Goal: Task Accomplishment & Management: Manage account settings

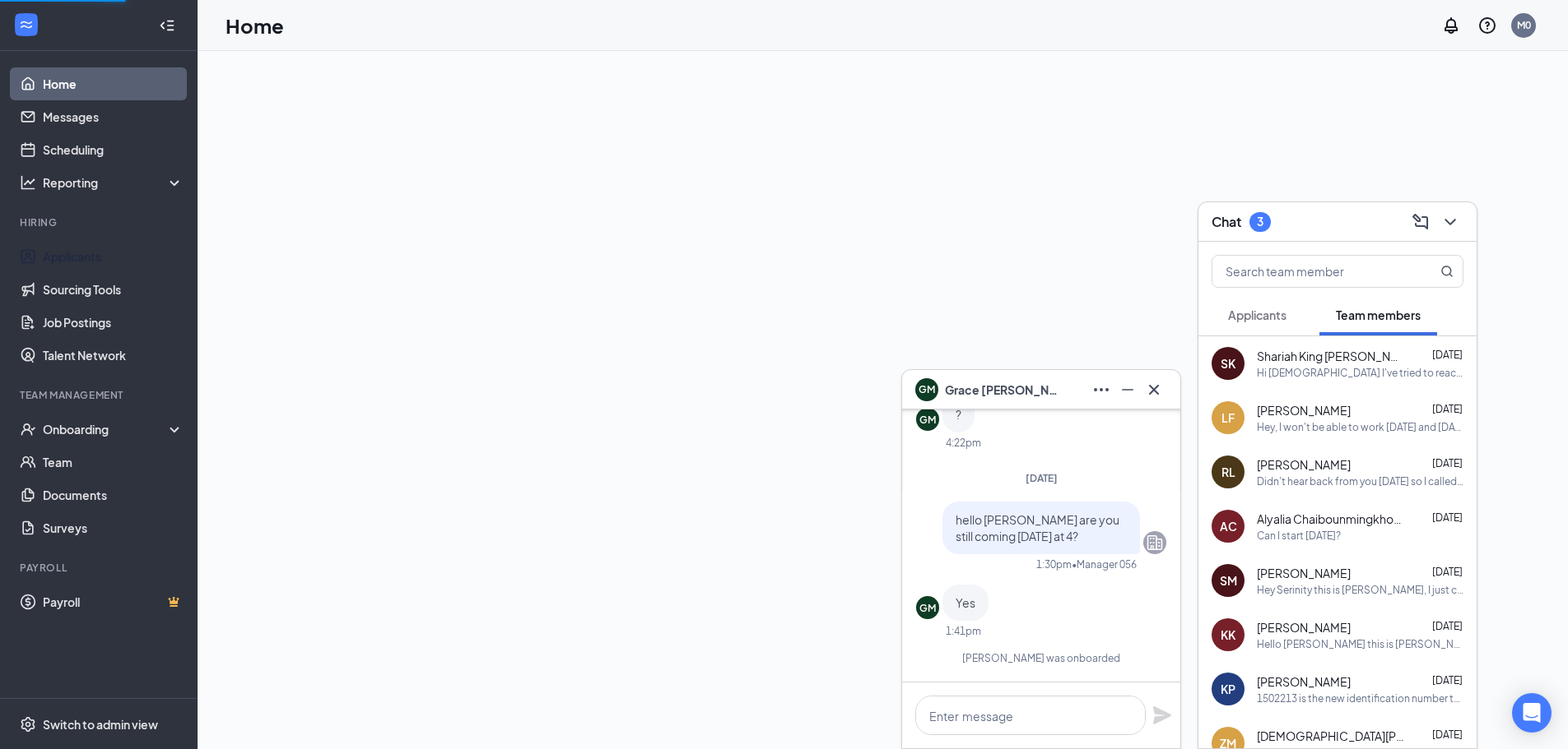
drag, startPoint x: 82, startPoint y: 260, endPoint x: 92, endPoint y: 236, distance: 26.0
click at [82, 258] on link "Applicants" at bounding box center [113, 256] width 141 height 33
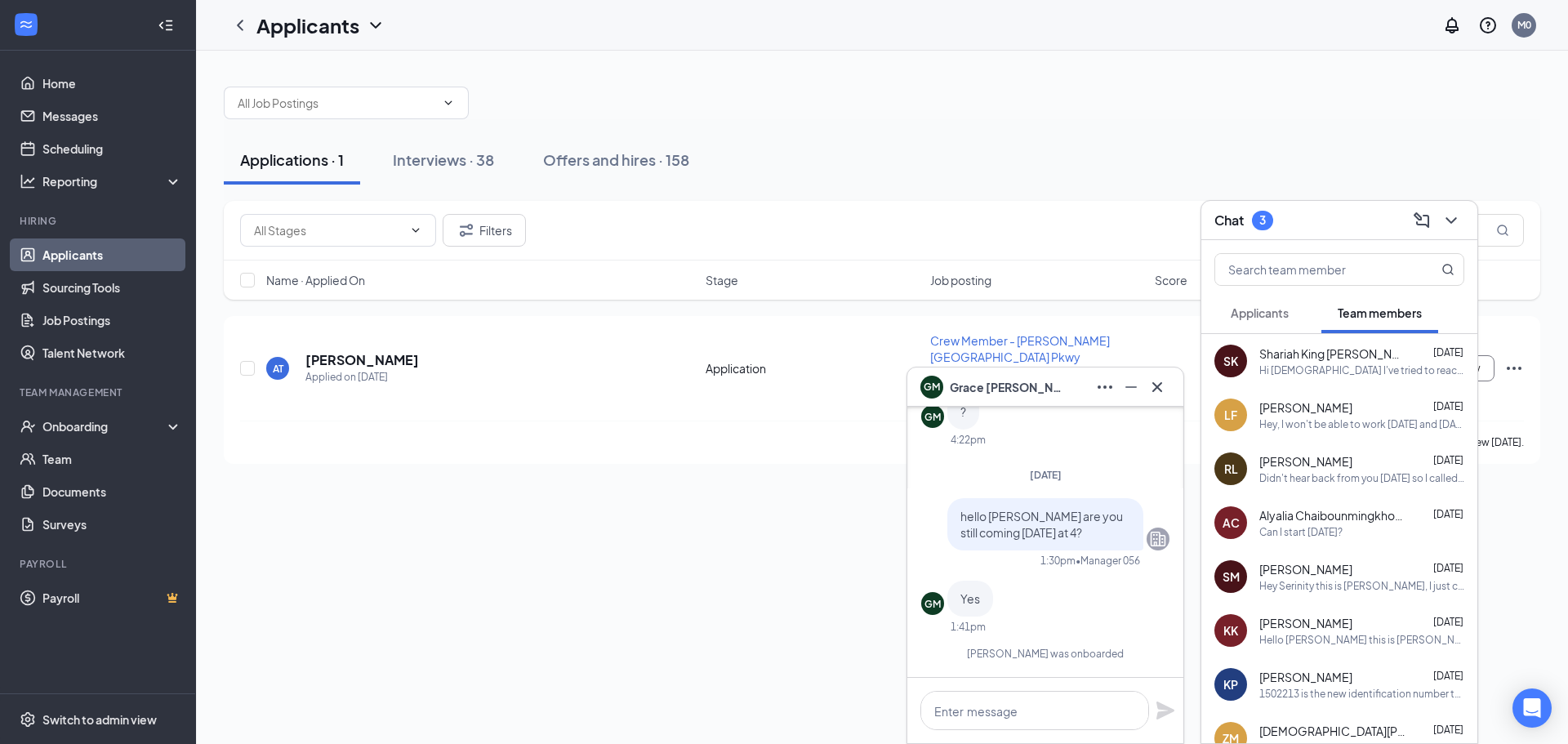
click at [1328, 208] on div "Chat 3" at bounding box center [1339, 220] width 249 height 26
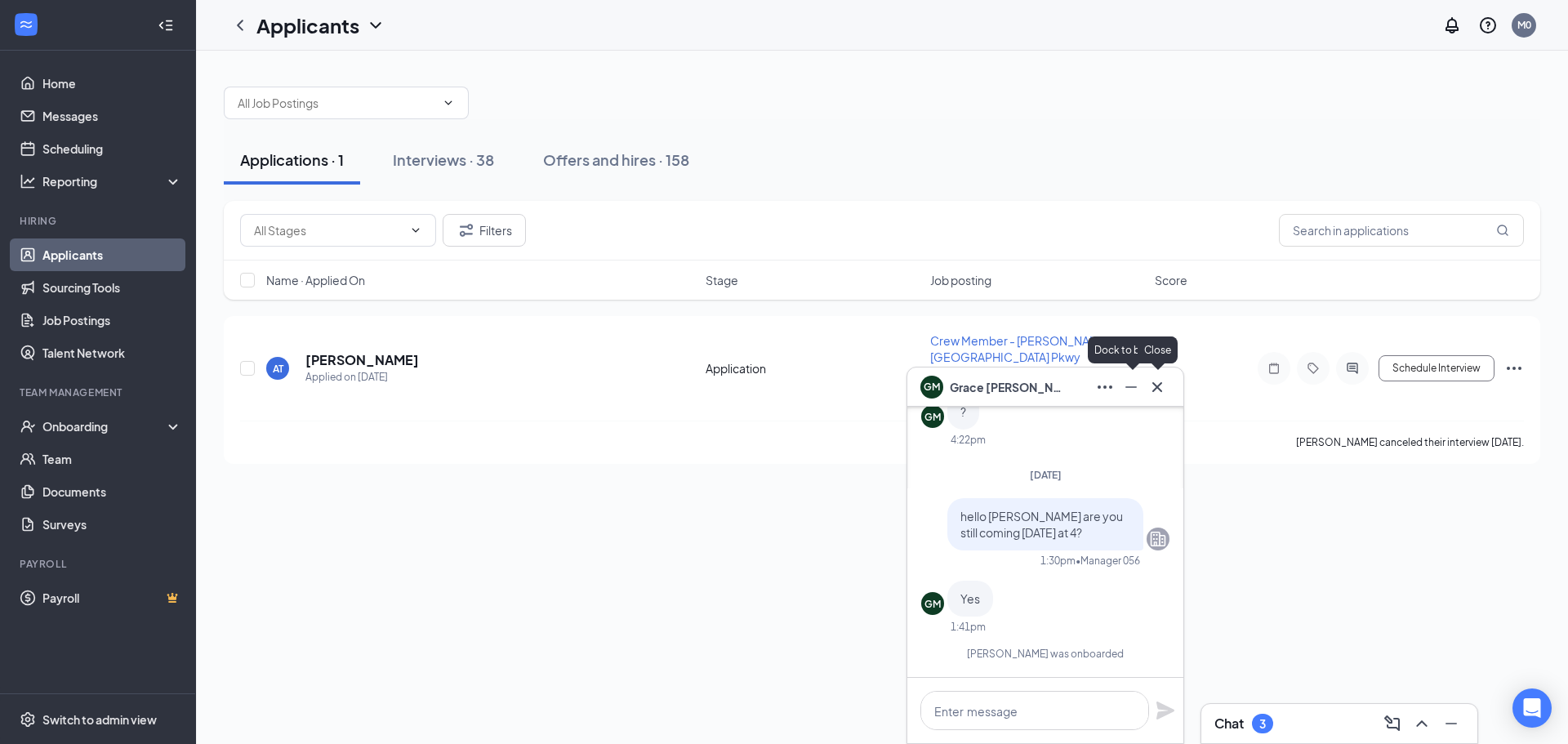
click at [1155, 392] on icon "Cross" at bounding box center [1157, 387] width 20 height 20
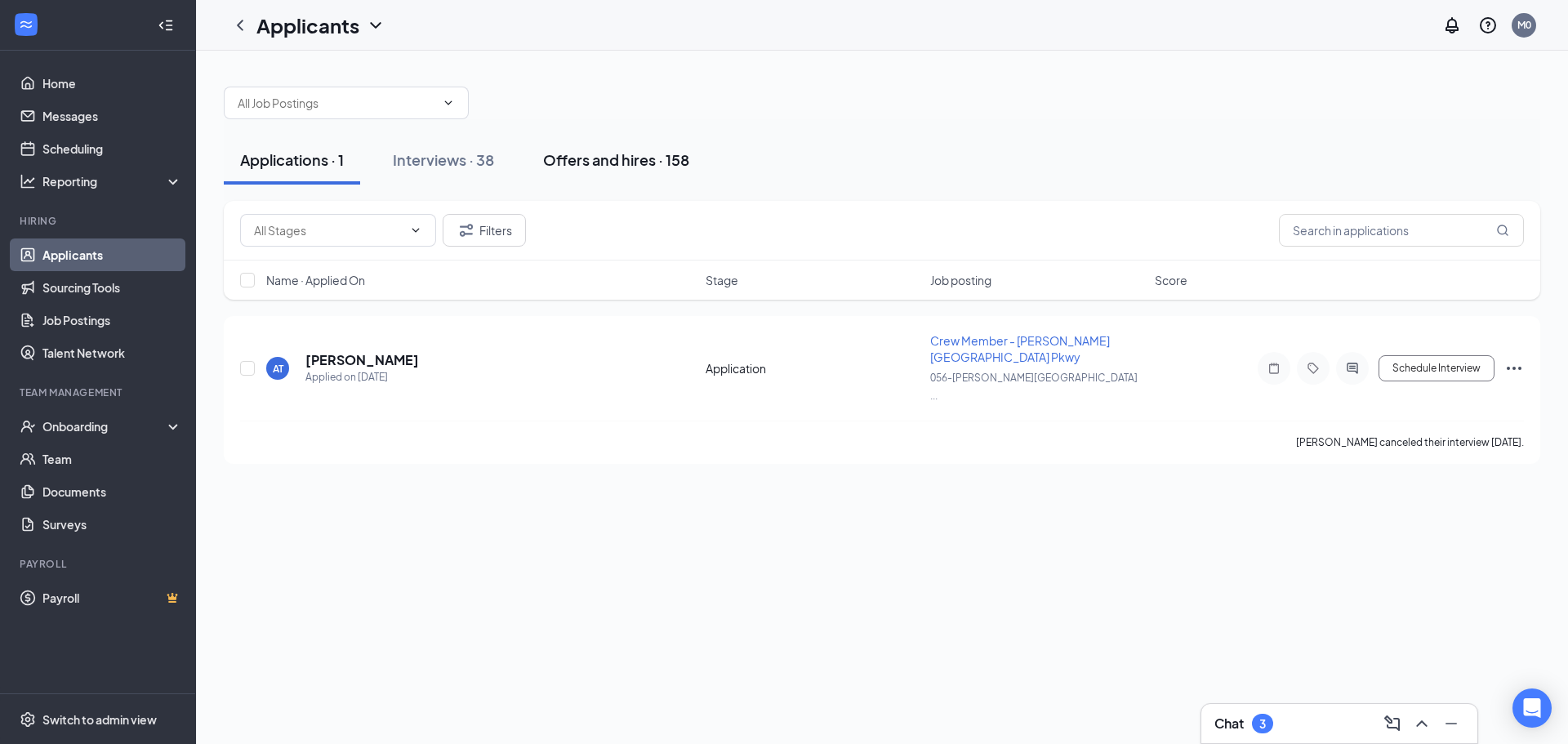
click at [550, 159] on div "Offers and hires · 158" at bounding box center [616, 159] width 147 height 20
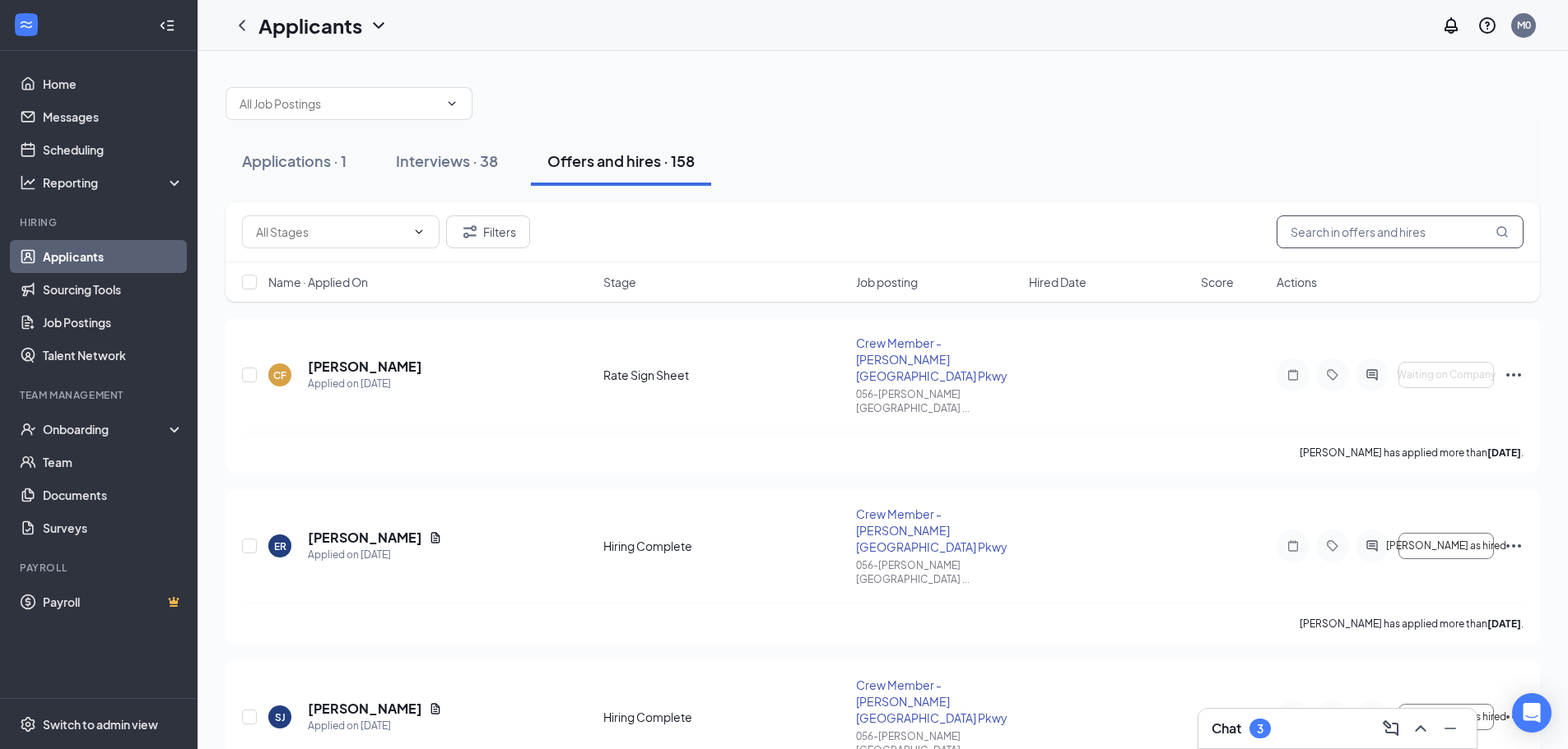
drag, startPoint x: 1341, startPoint y: 234, endPoint x: 1350, endPoint y: 235, distance: 9.1
click at [1341, 234] on input "text" at bounding box center [1399, 232] width 247 height 33
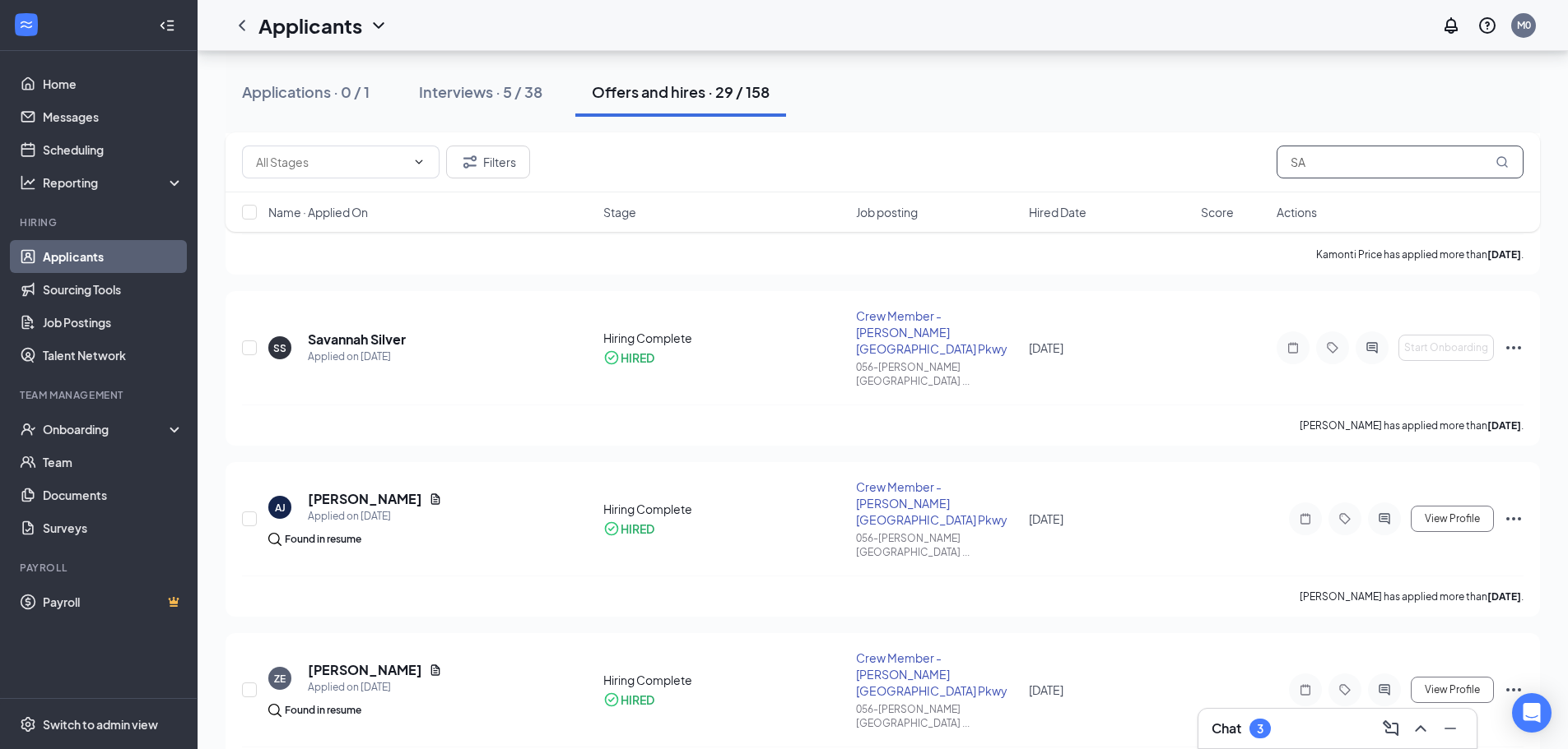
scroll to position [2633, 0]
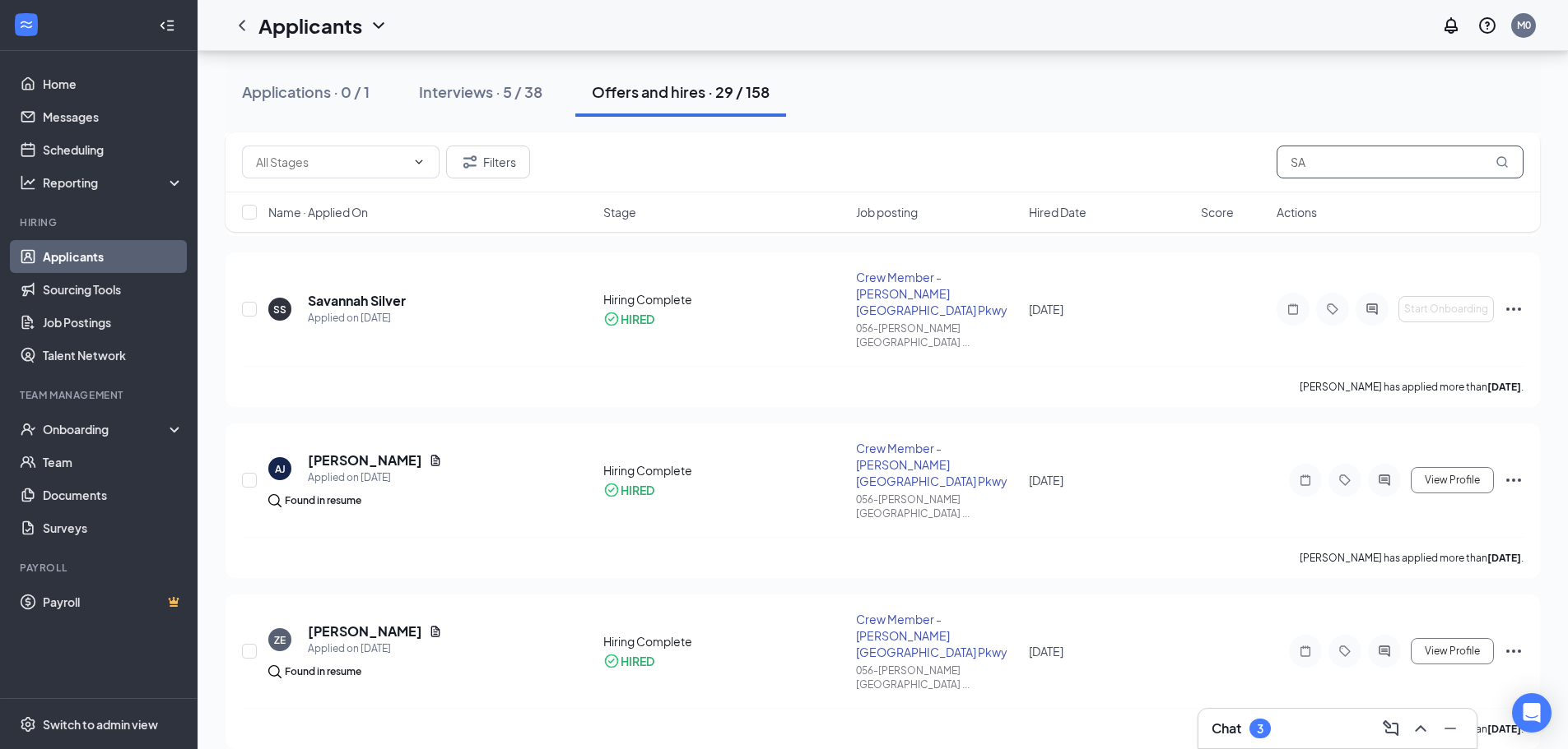
type input "SA"
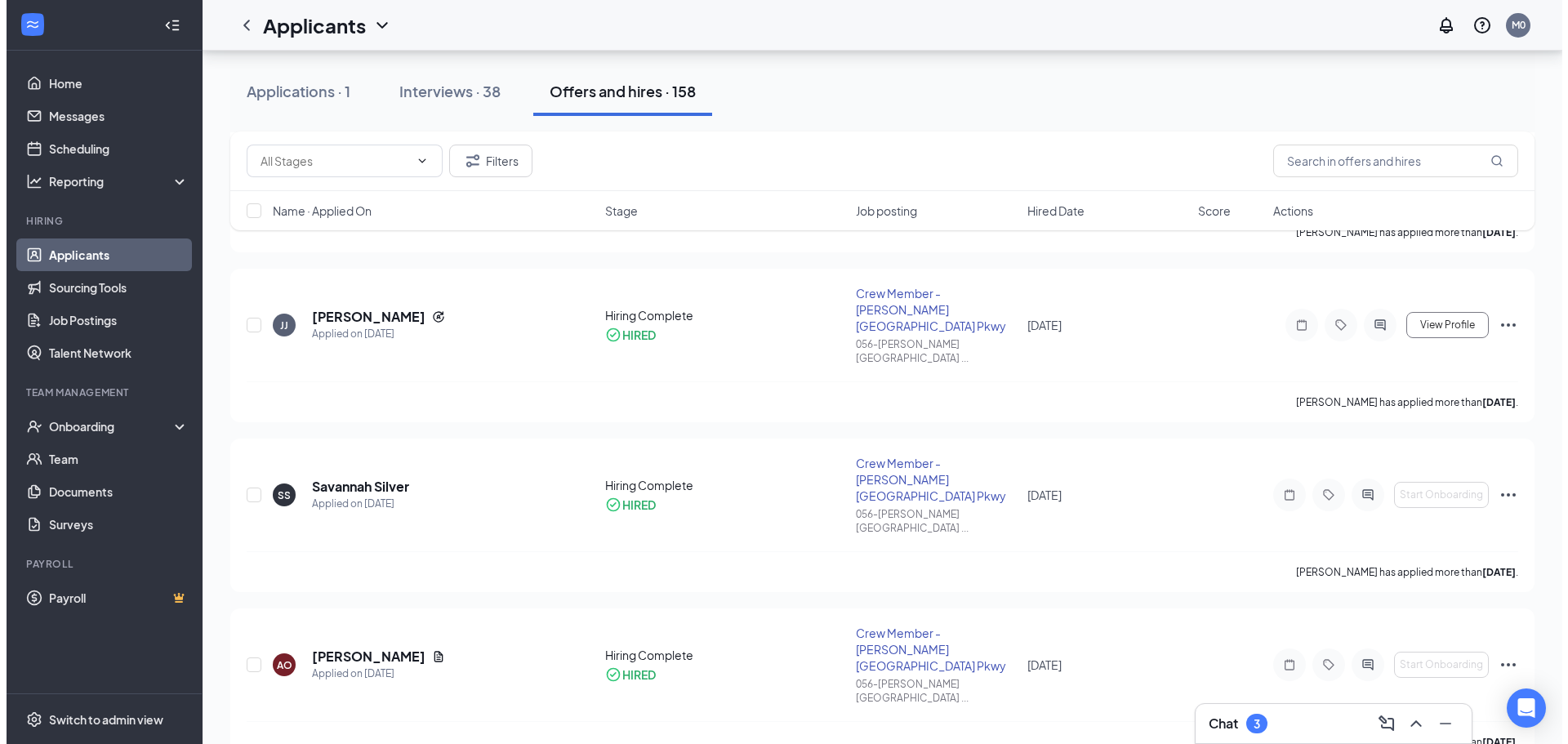
scroll to position [8688, 0]
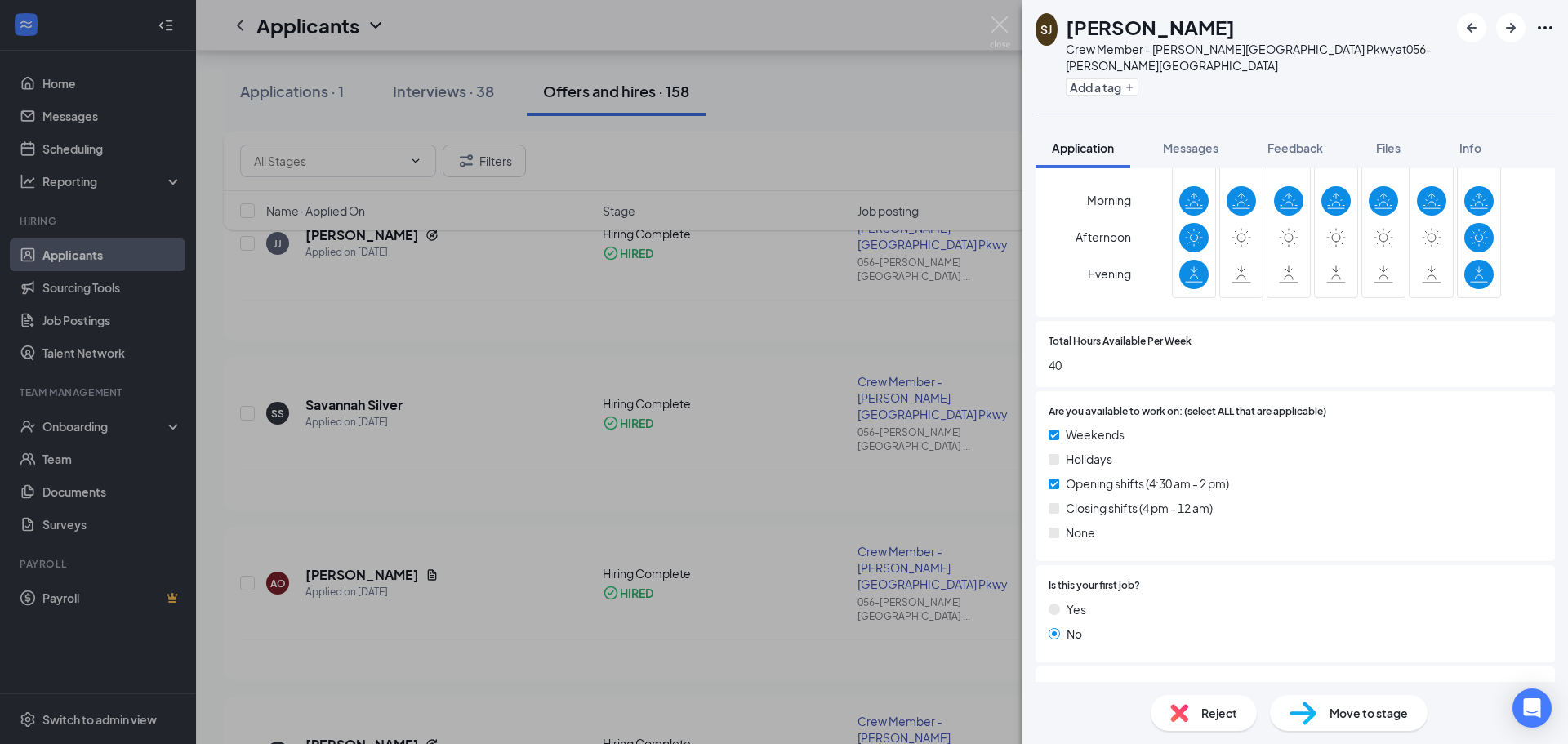
scroll to position [773, 0]
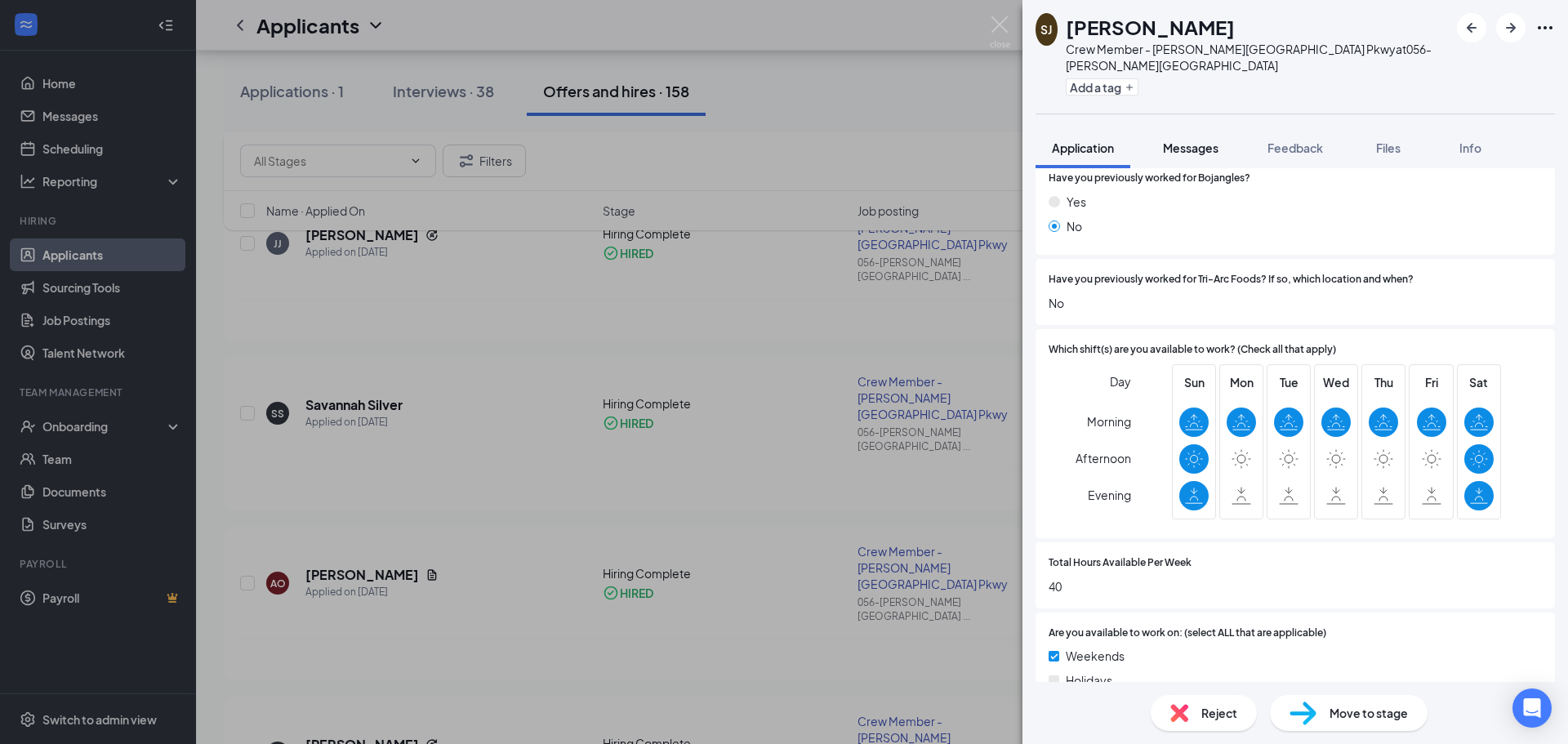
click at [1183, 141] on span "Messages" at bounding box center [1190, 148] width 55 height 14
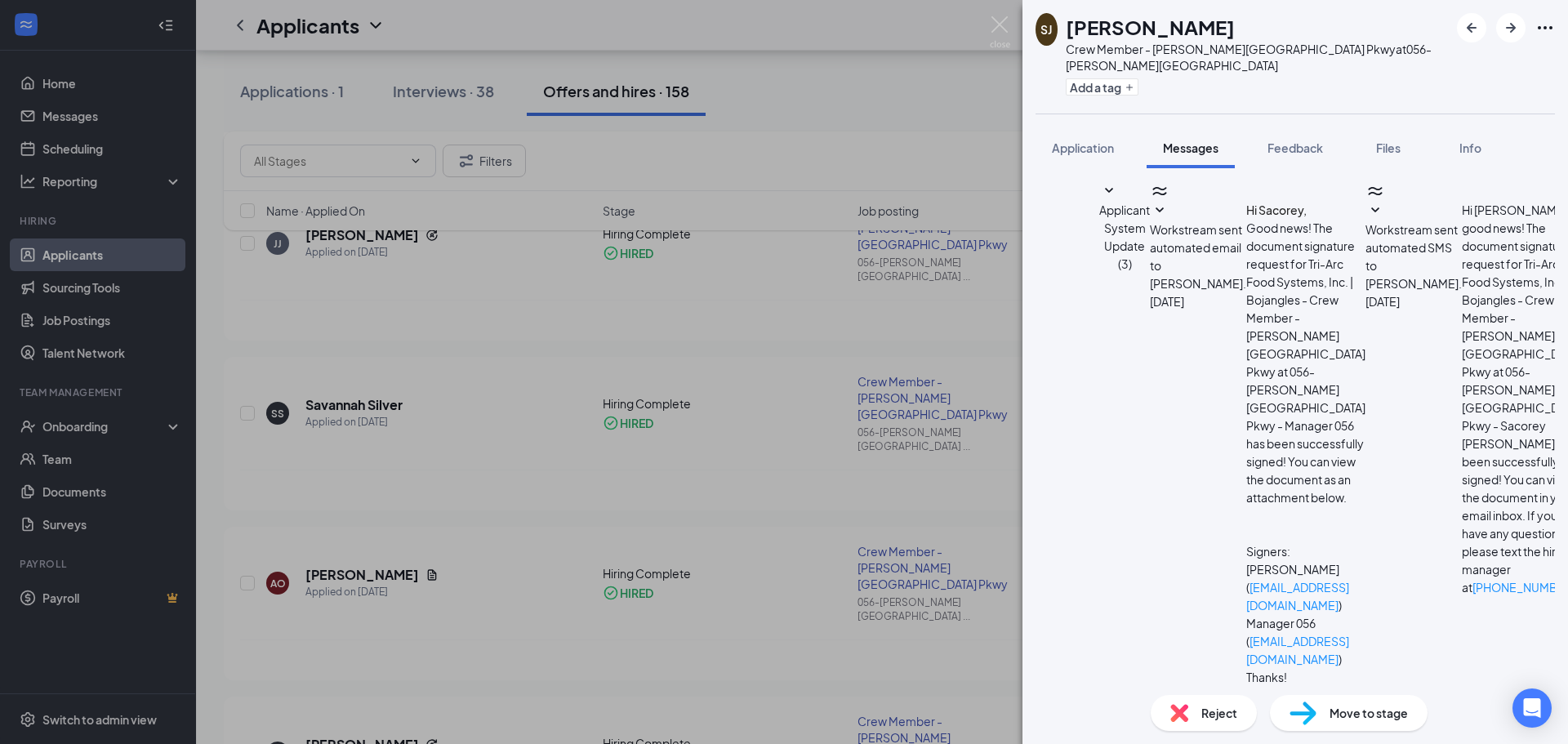
scroll to position [258, 0]
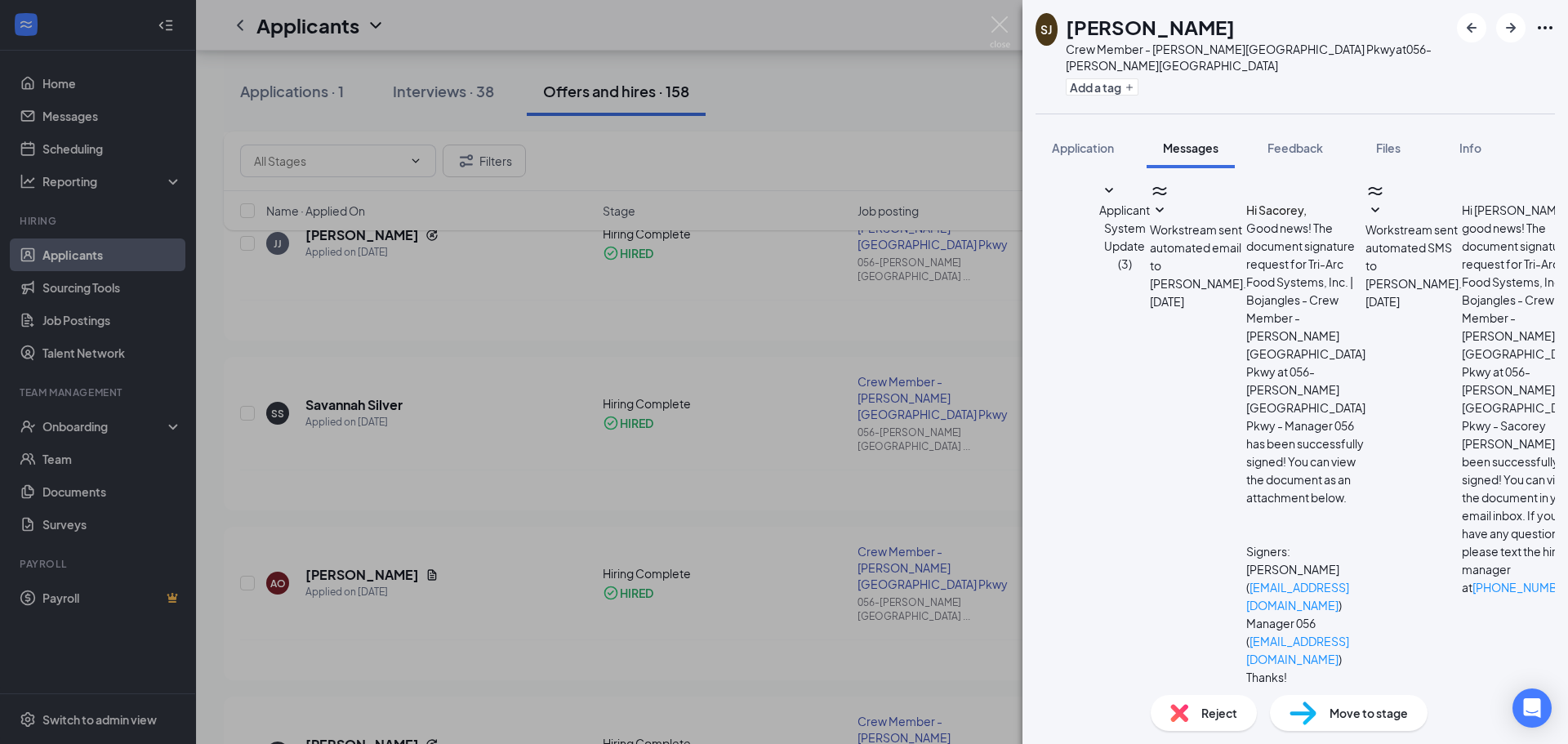
click at [1209, 37] on h1 "[PERSON_NAME]" at bounding box center [1150, 27] width 169 height 28
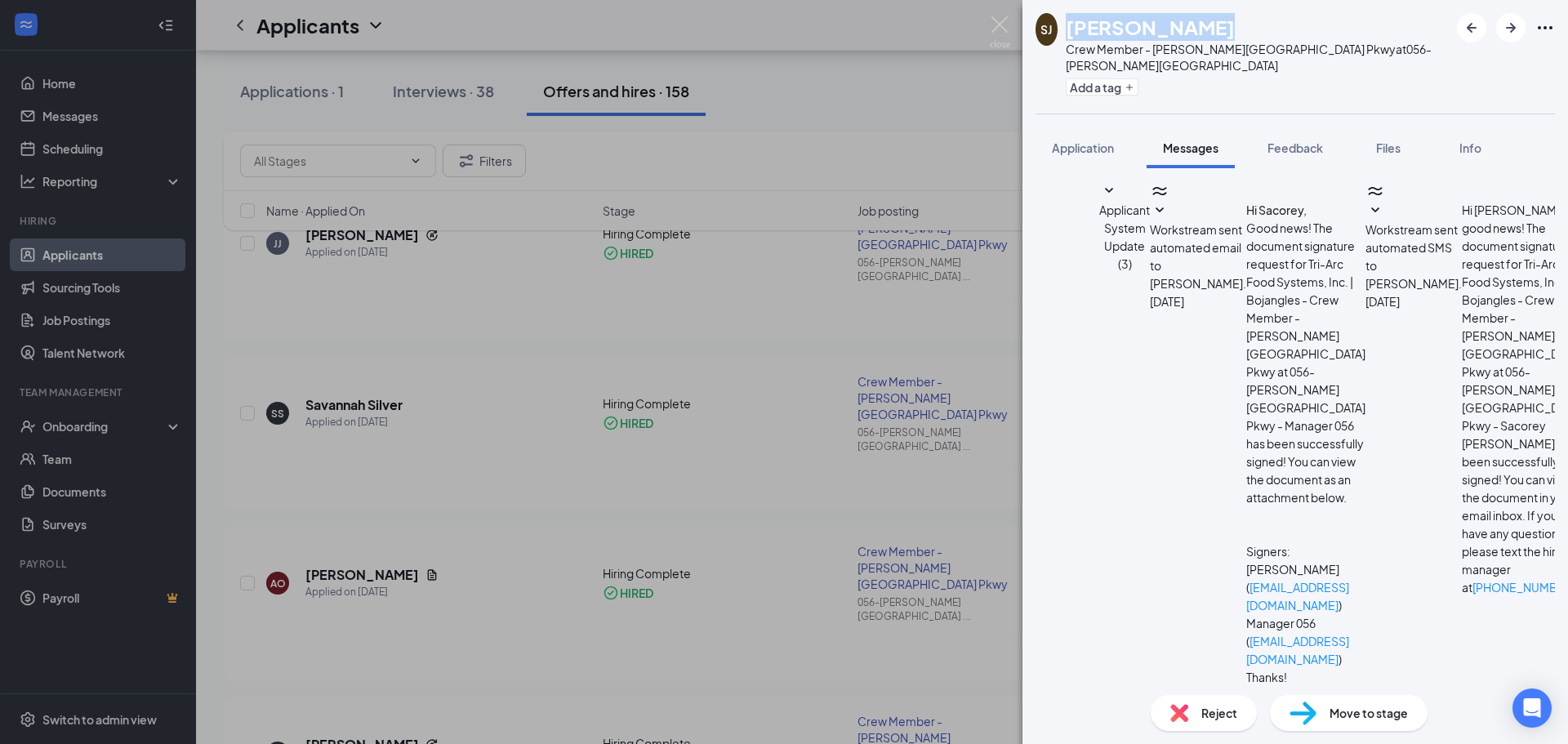
drag, startPoint x: 1244, startPoint y: 16, endPoint x: 1067, endPoint y: 16, distance: 177.0
click at [1067, 16] on div "SJ [PERSON_NAME] Crew Member - [PERSON_NAME][GEOGRAPHIC_DATA] Pkwy at 056-[PERS…" at bounding box center [1242, 57] width 413 height 88
click at [1069, 16] on div "SJ [PERSON_NAME] Crew Member - [PERSON_NAME][GEOGRAPHIC_DATA] Pkwy at 056-[PERS…" at bounding box center [1242, 57] width 413 height 88
click at [1146, 28] on h1 "[PERSON_NAME]" at bounding box center [1150, 27] width 169 height 28
click at [1157, 39] on h1 "[PERSON_NAME]" at bounding box center [1150, 27] width 169 height 28
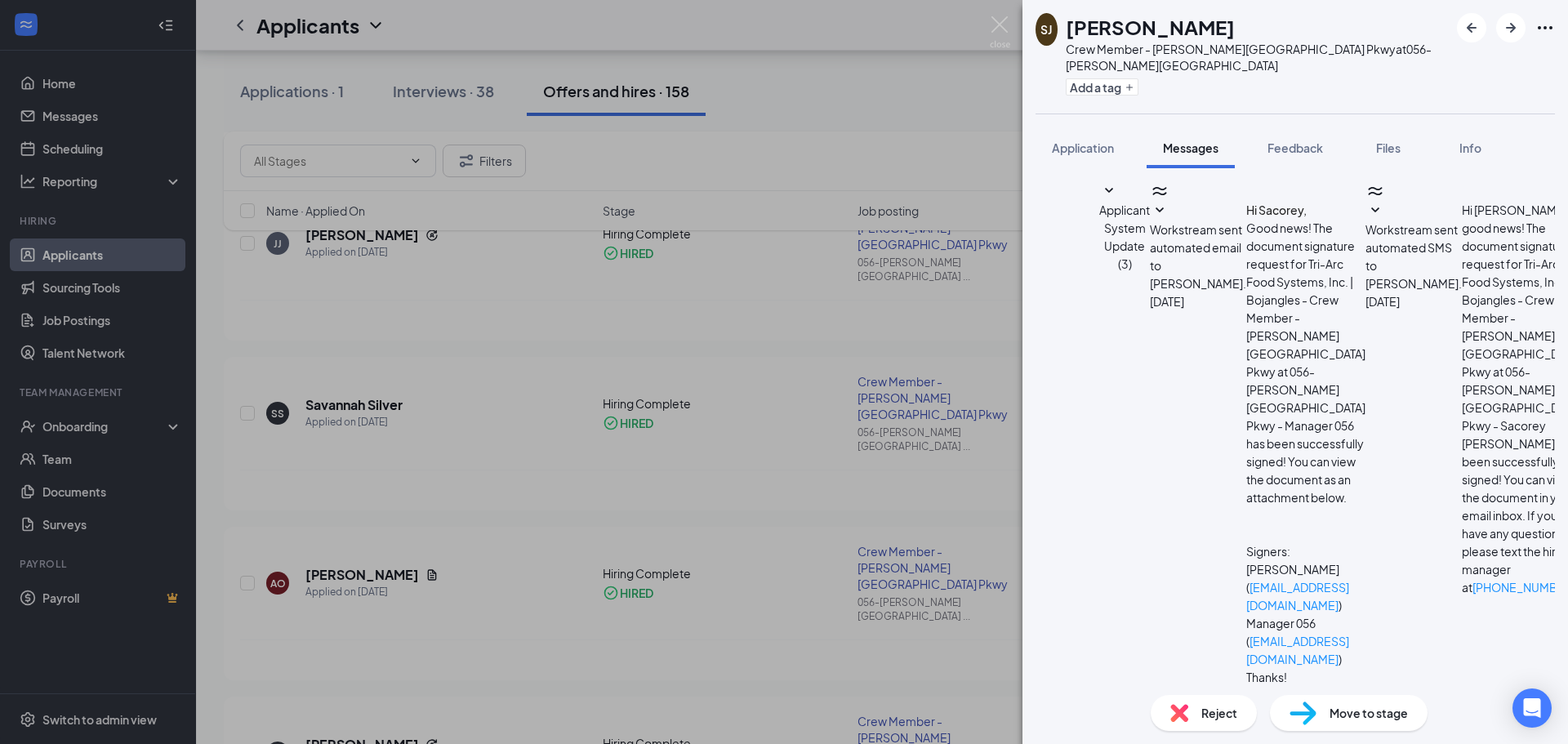
scroll to position [430, 0]
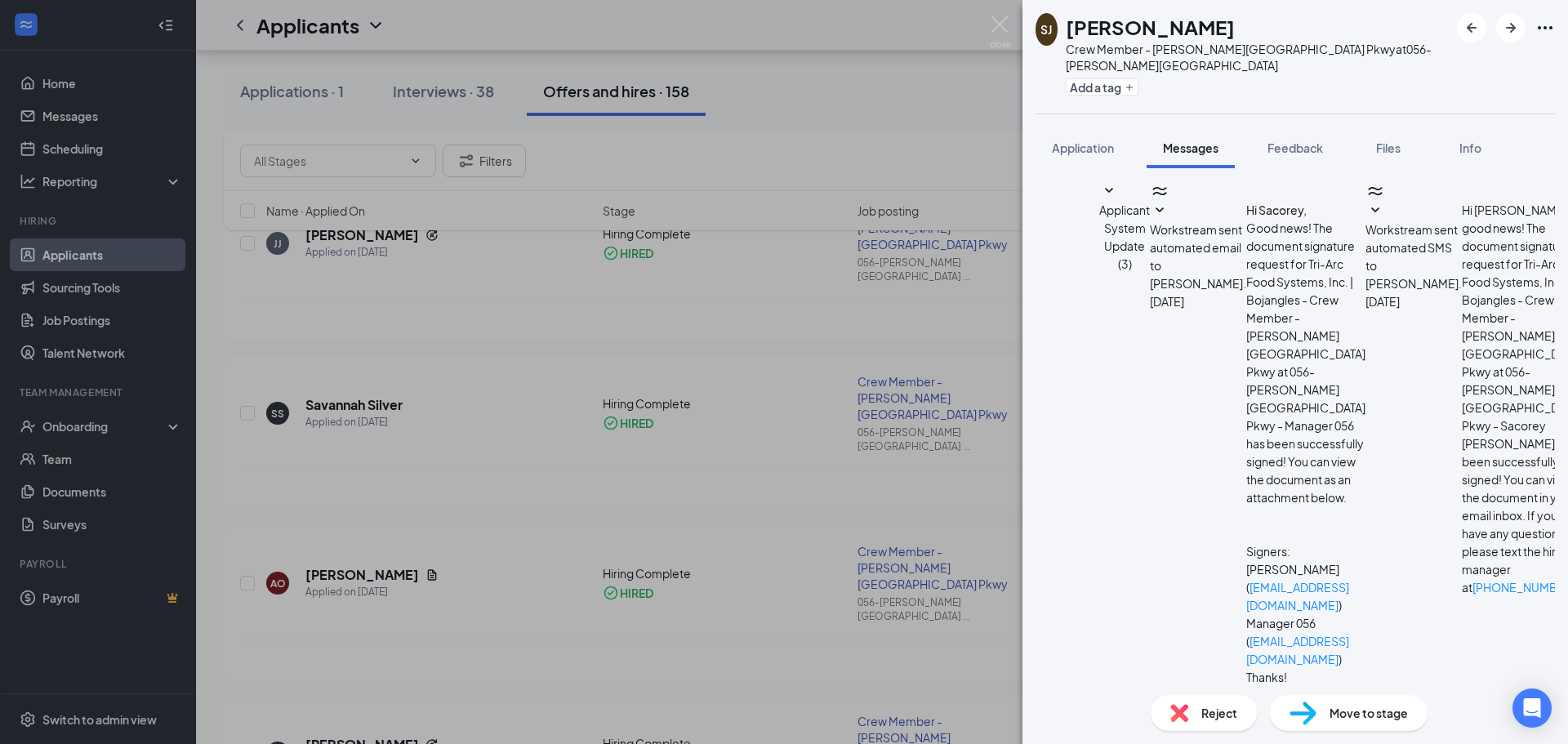
scroll to position [0, 0]
